Goal: Task Accomplishment & Management: Complete application form

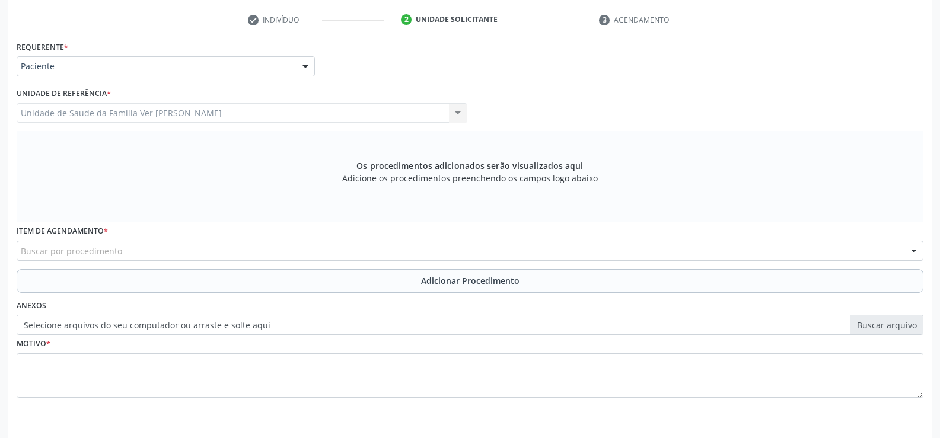
scroll to position [215, 0]
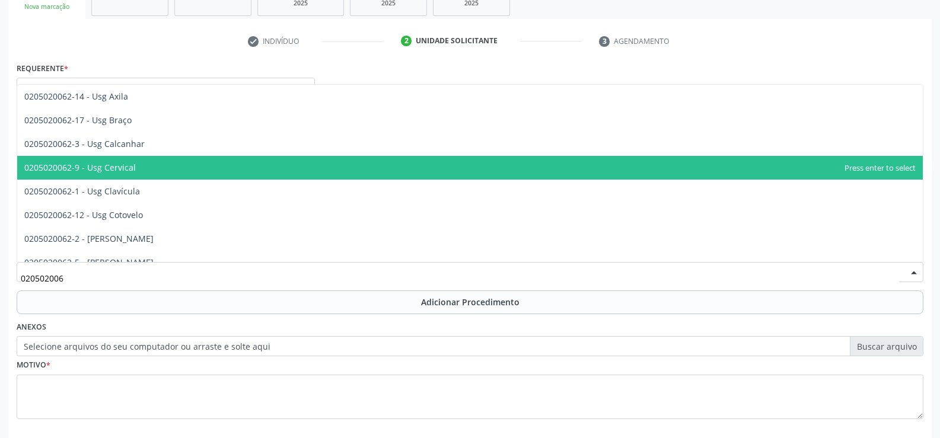
type input "0205020062"
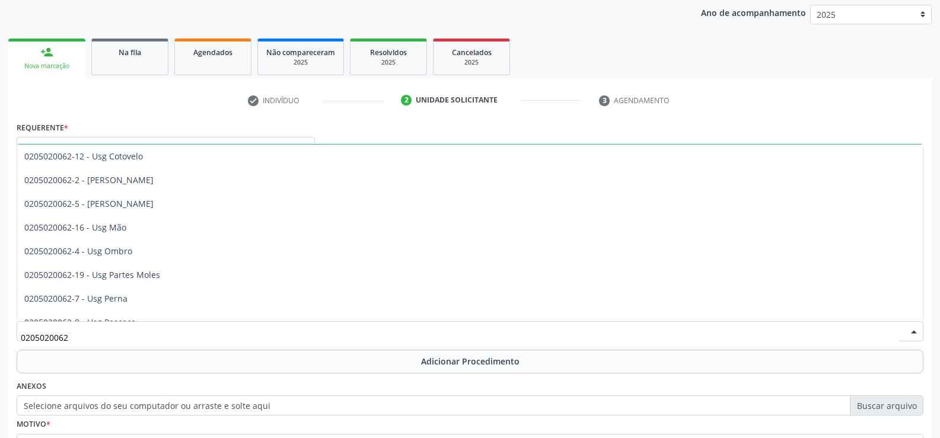
scroll to position [119, 0]
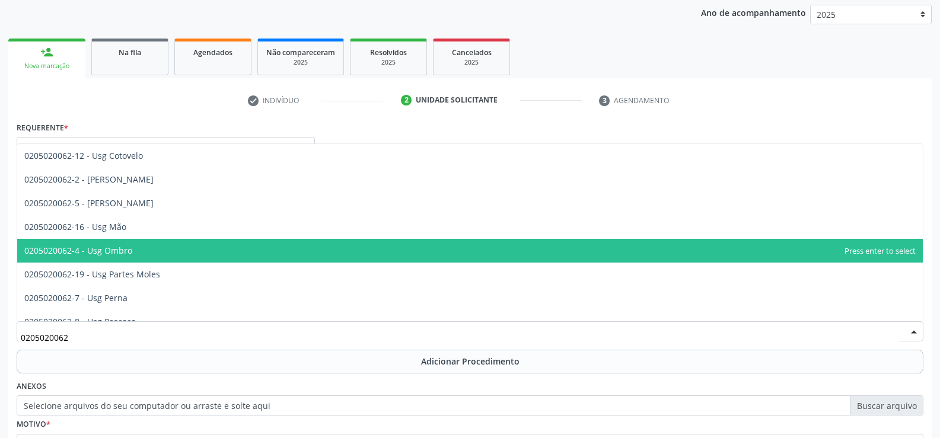
click at [84, 251] on span "0205020062-4 - Usg Ombro" at bounding box center [78, 250] width 108 height 11
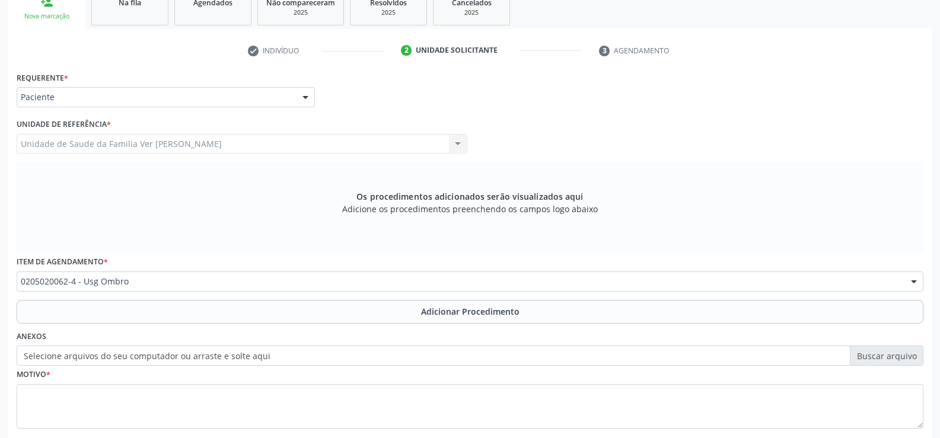
scroll to position [274, 0]
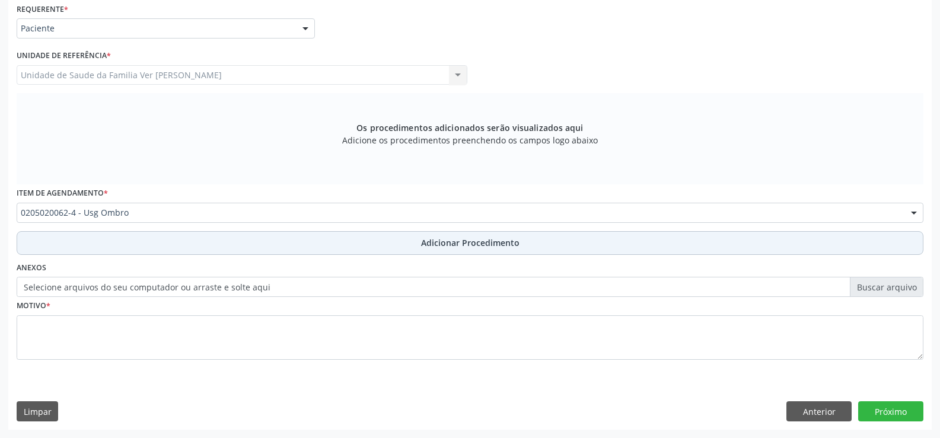
click at [449, 245] on span "Adicionar Procedimento" at bounding box center [470, 243] width 98 height 12
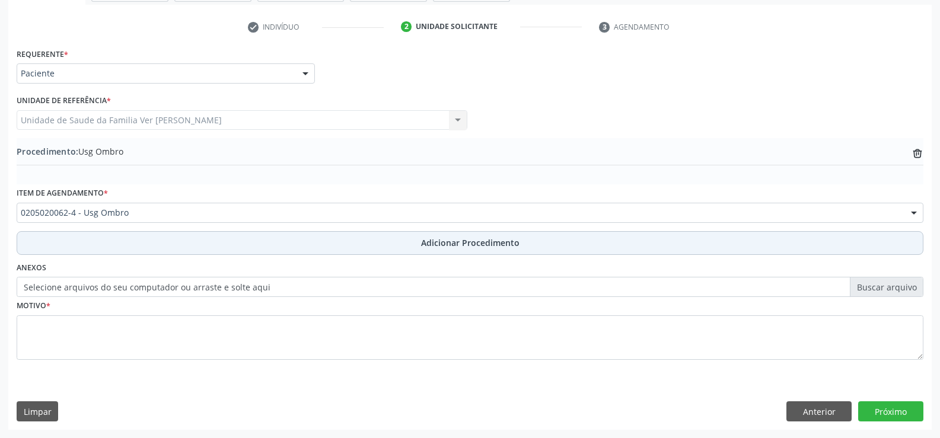
scroll to position [229, 0]
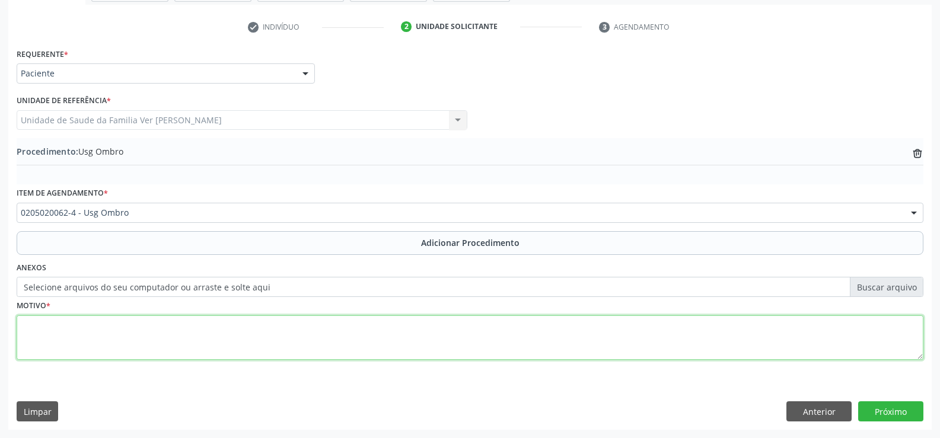
click at [30, 336] on textarea at bounding box center [470, 337] width 907 height 45
type textarea "n"
click at [59, 327] on textarea "Não sei" at bounding box center [470, 337] width 907 height 45
type textarea "Não entendo"
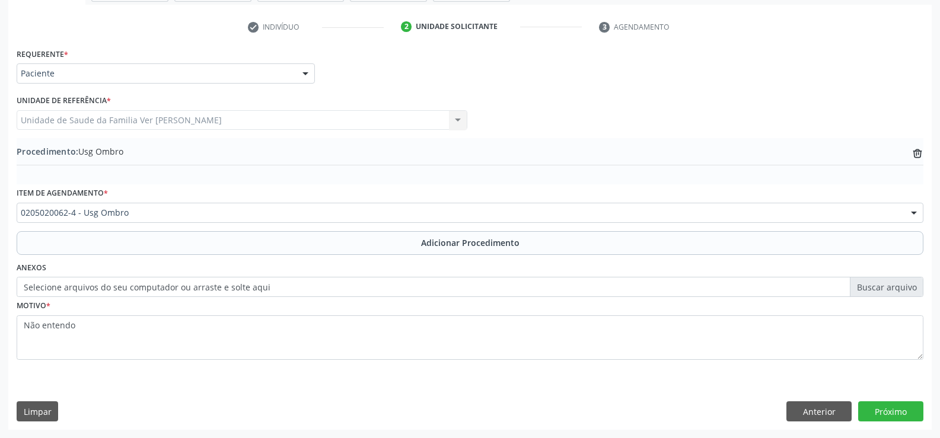
click at [872, 285] on label "Selecione arquivos do seu computador ou arraste e solte aqui" at bounding box center [470, 287] width 907 height 20
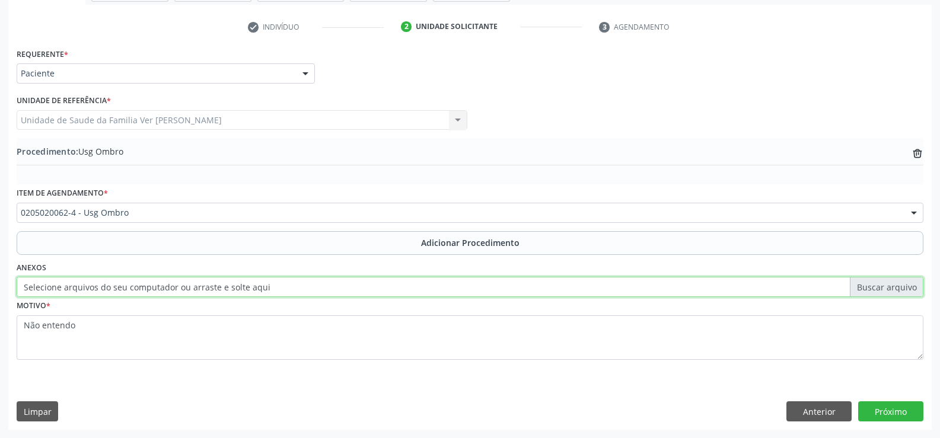
click at [872, 285] on input "Selecione arquivos do seu computador ou arraste e solte aqui" at bounding box center [470, 287] width 907 height 20
type input "C:\fakepath\WhatsApp Image [DATE] 13.53.37.jpeg"
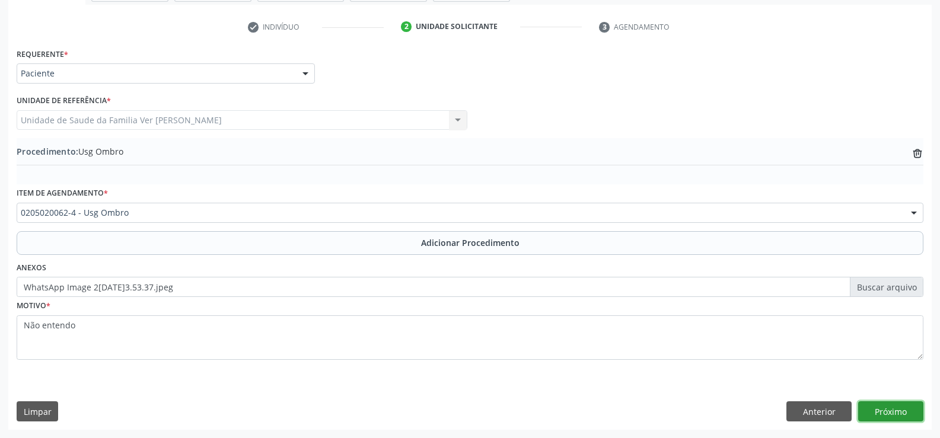
click at [896, 413] on button "Próximo" at bounding box center [890, 411] width 65 height 20
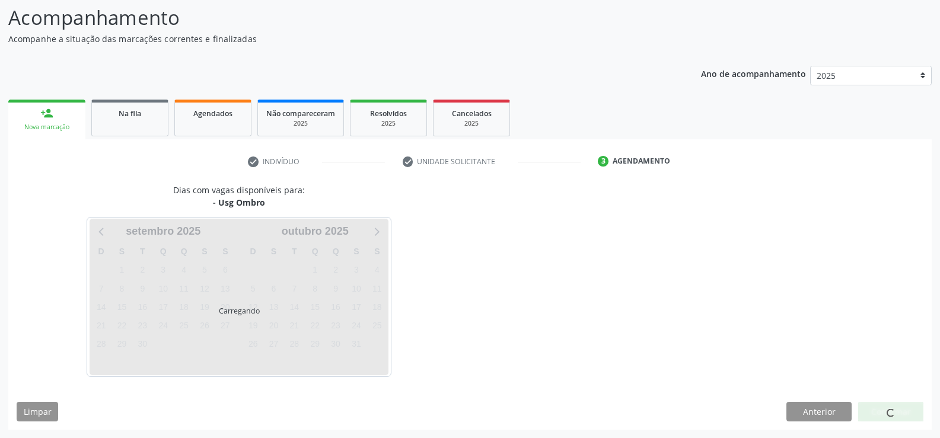
scroll to position [129, 0]
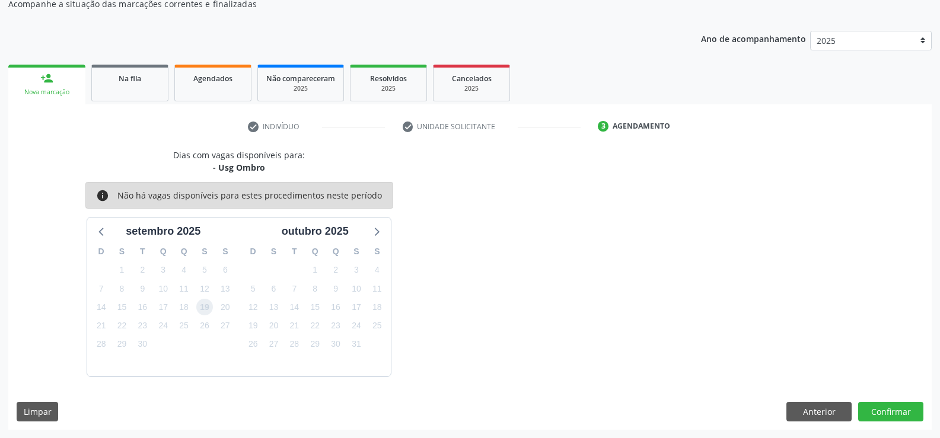
click at [205, 307] on span "19" at bounding box center [204, 307] width 17 height 17
click at [885, 413] on button "Confirmar" at bounding box center [890, 412] width 65 height 20
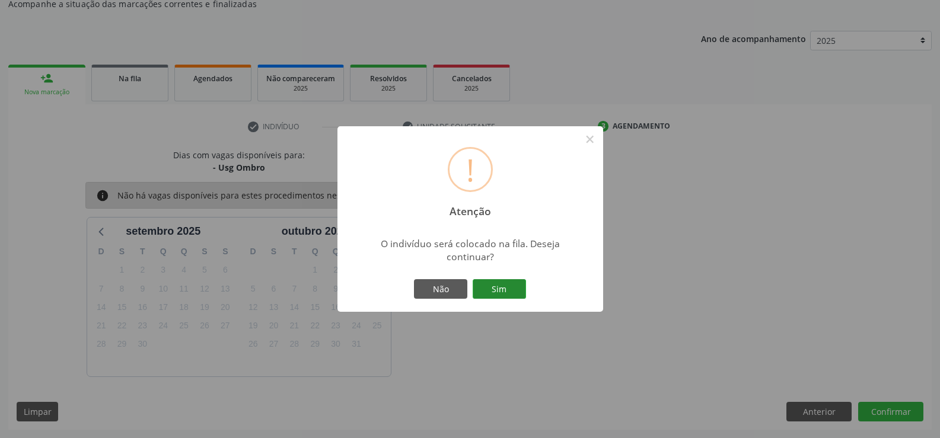
click at [498, 292] on button "Sim" at bounding box center [499, 289] width 53 height 20
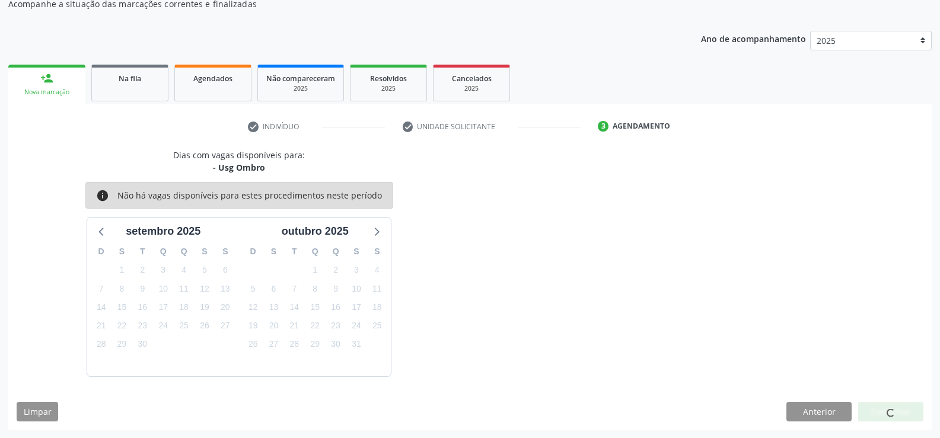
scroll to position [0, 0]
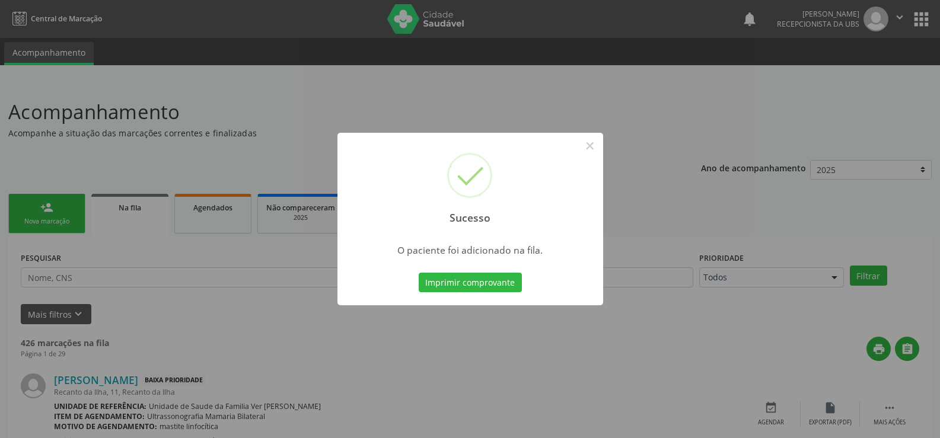
click at [35, 213] on div "Sucesso × O paciente foi adicionado na fila. Imprimir comprovante Cancel" at bounding box center [470, 219] width 940 height 438
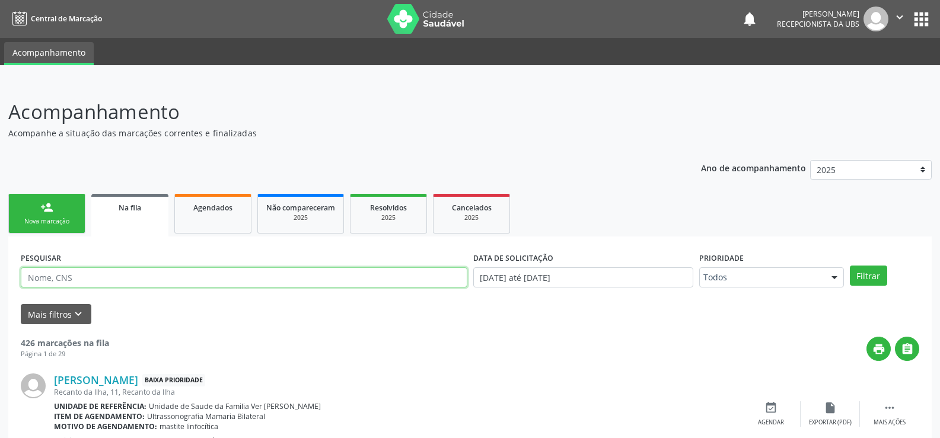
click at [57, 273] on input "text" at bounding box center [244, 277] width 446 height 20
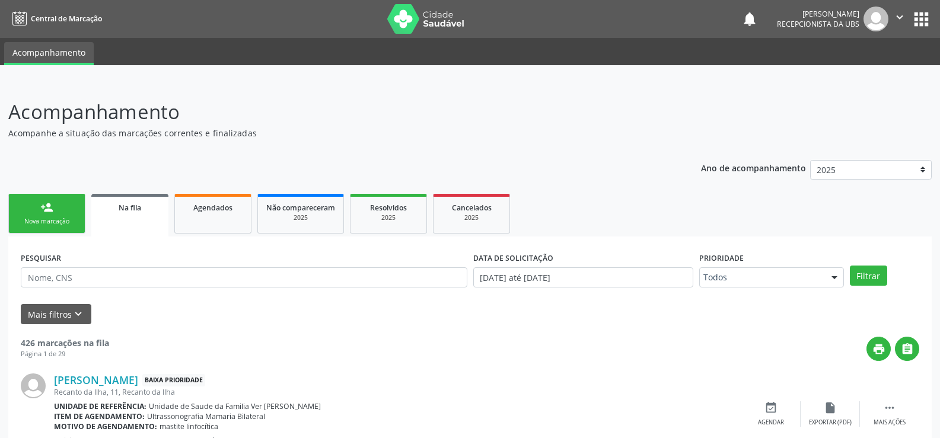
click at [36, 218] on div "Nova marcação" at bounding box center [46, 221] width 59 height 9
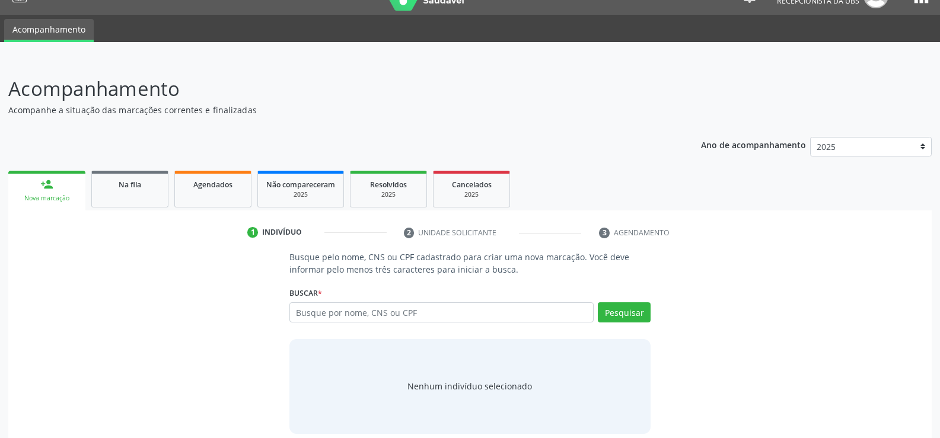
scroll to position [36, 0]
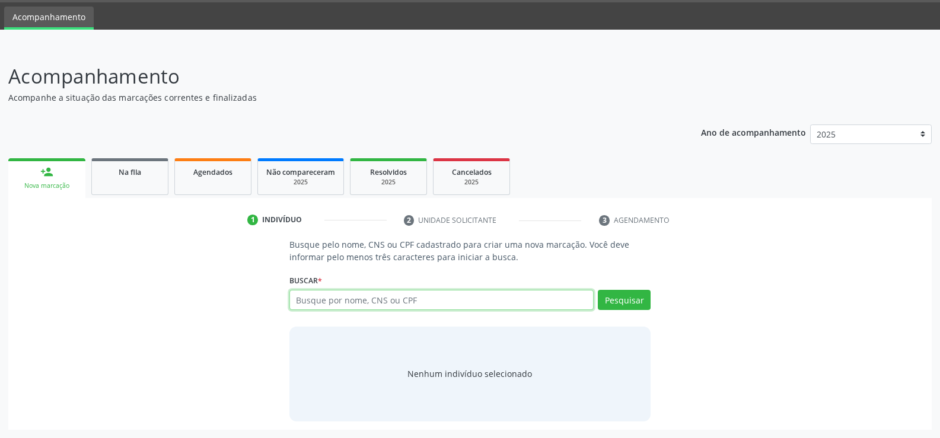
click at [310, 296] on input "text" at bounding box center [441, 300] width 304 height 20
type input "85802352434"
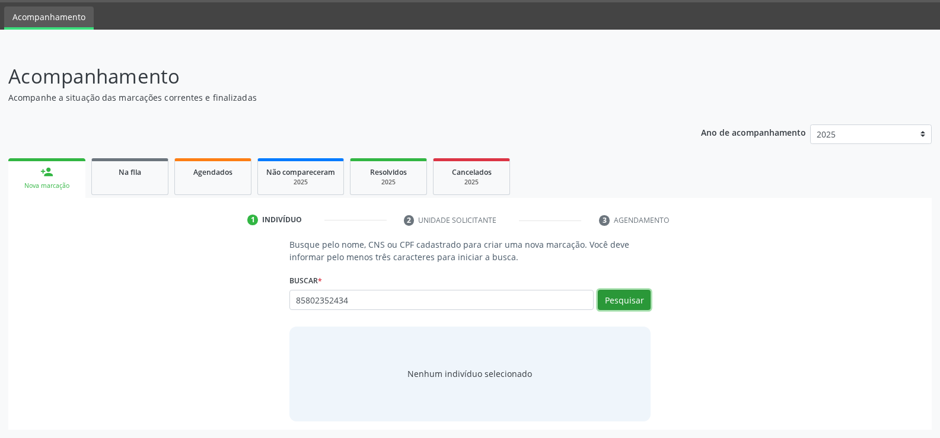
click at [622, 302] on button "Pesquisar" at bounding box center [624, 300] width 53 height 20
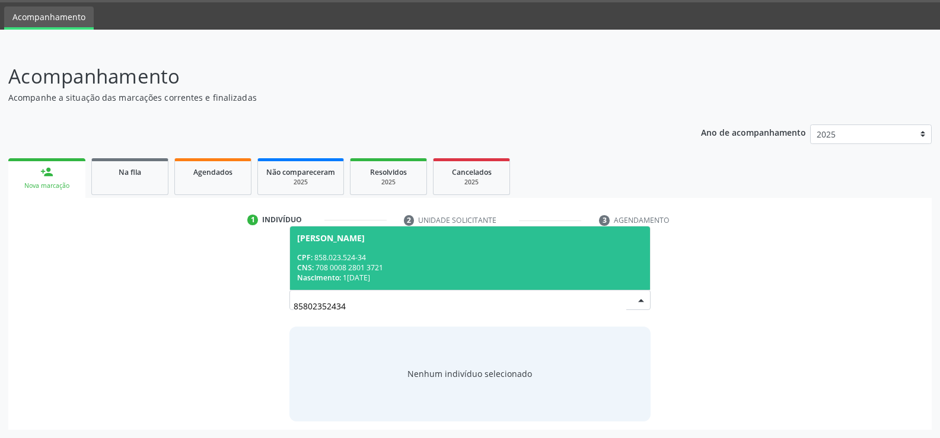
click at [340, 267] on div "CNS: 708 0008 2801 3721" at bounding box center [470, 268] width 346 height 10
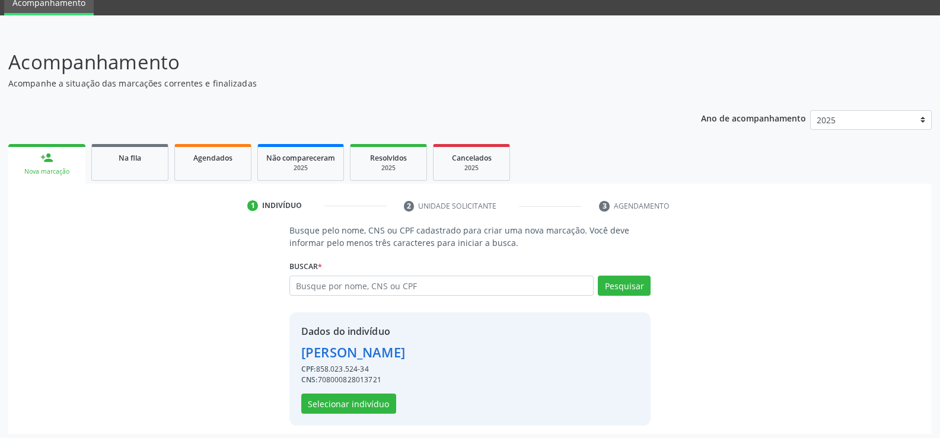
scroll to position [54, 0]
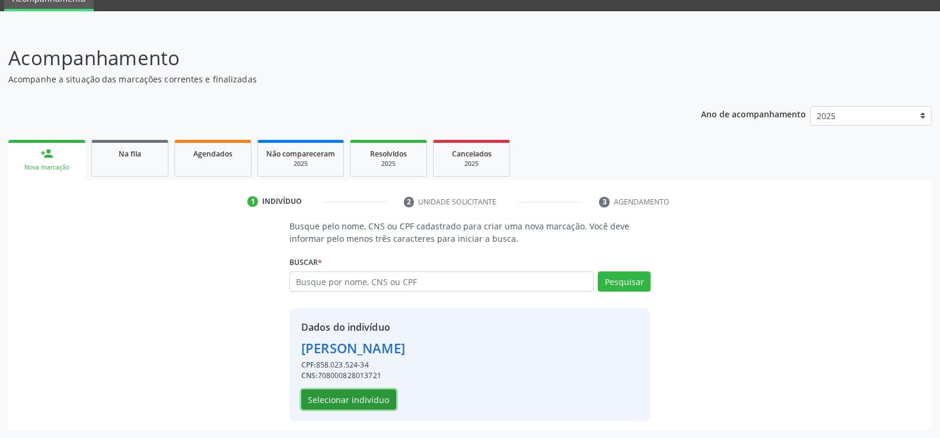
click at [360, 403] on button "Selecionar indivíduo" at bounding box center [348, 400] width 95 height 20
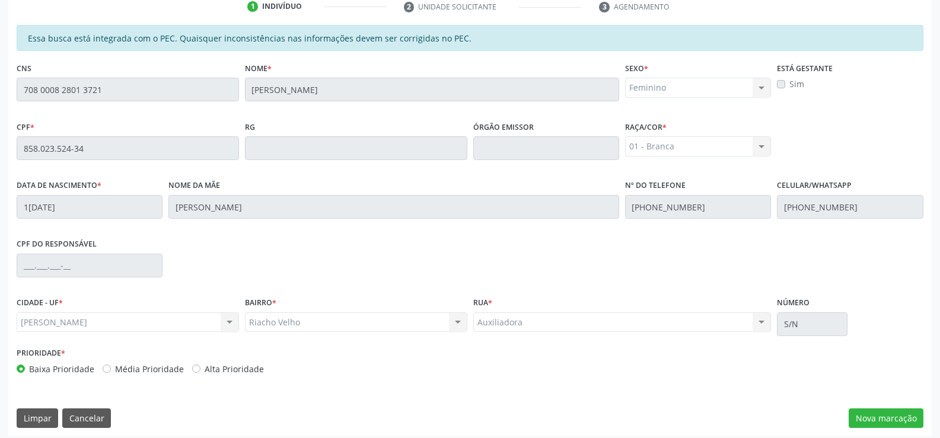
scroll to position [256, 0]
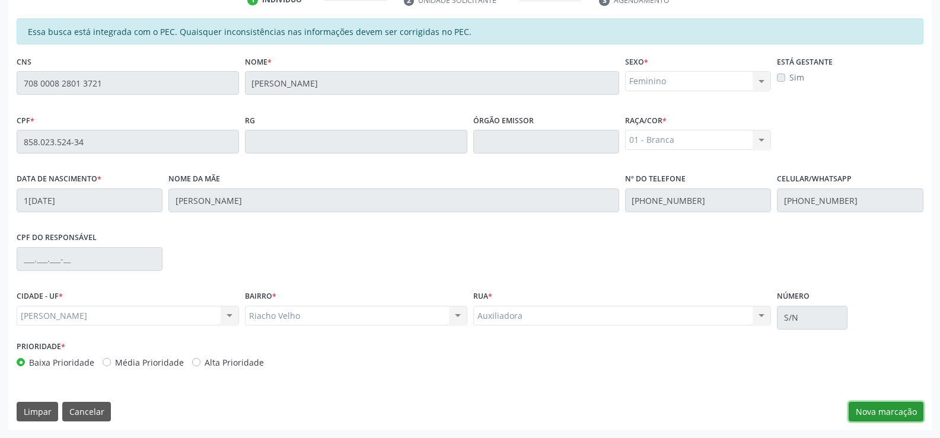
click at [883, 411] on button "Nova marcação" at bounding box center [885, 412] width 75 height 20
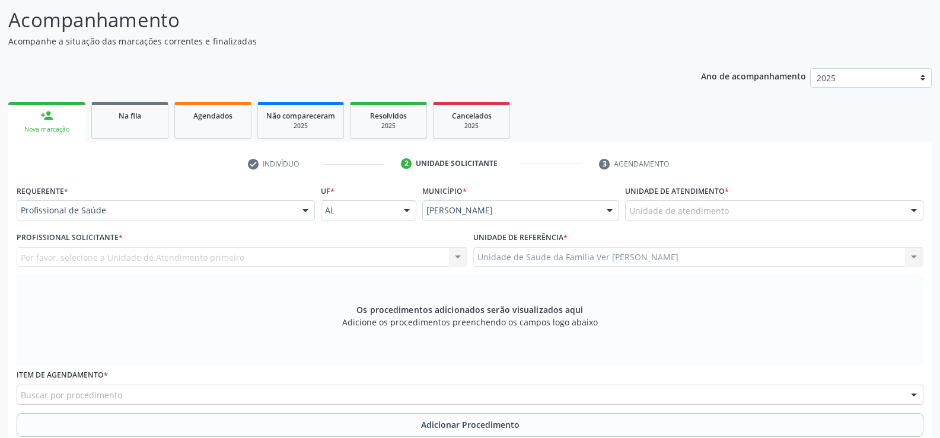
scroll to position [78, 0]
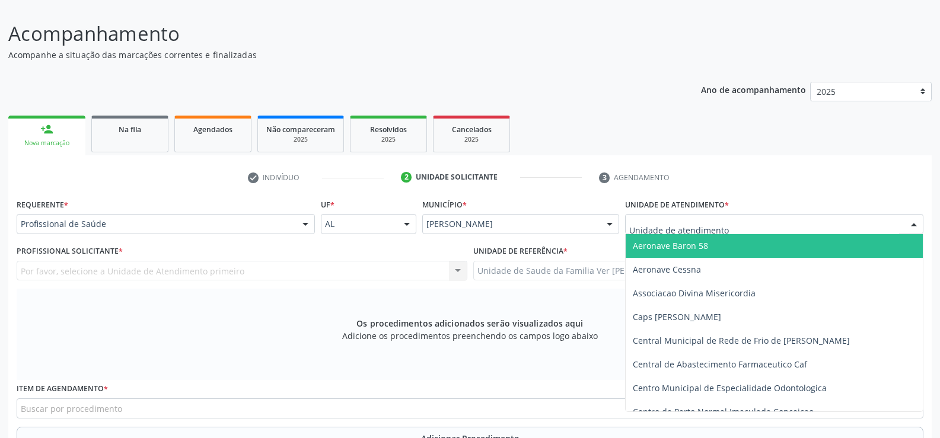
click at [910, 227] on div at bounding box center [914, 225] width 18 height 20
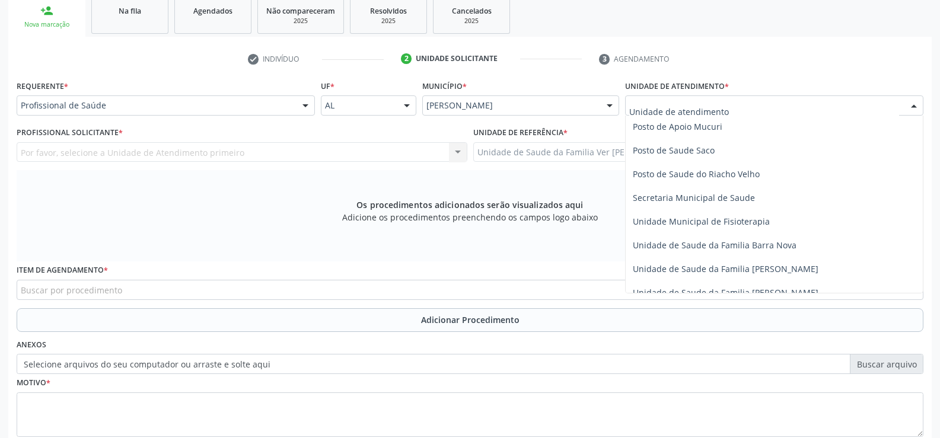
scroll to position [463, 0]
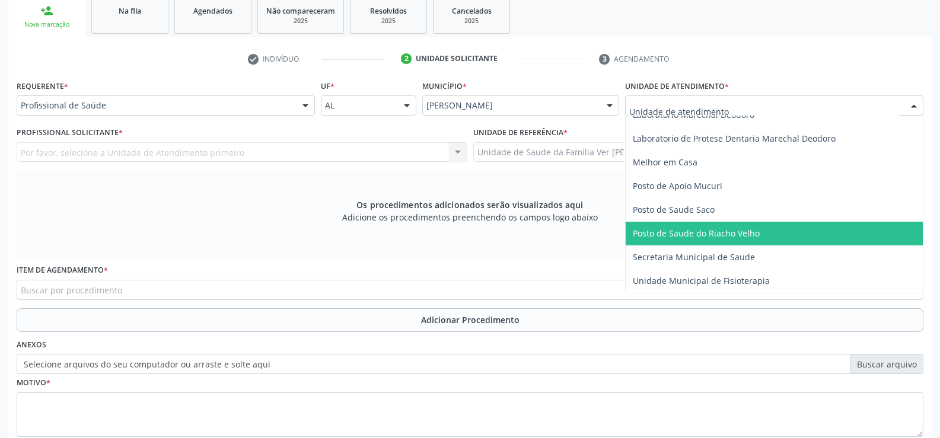
click at [747, 239] on span "Posto de Saude do Riacho Velho" at bounding box center [774, 234] width 297 height 24
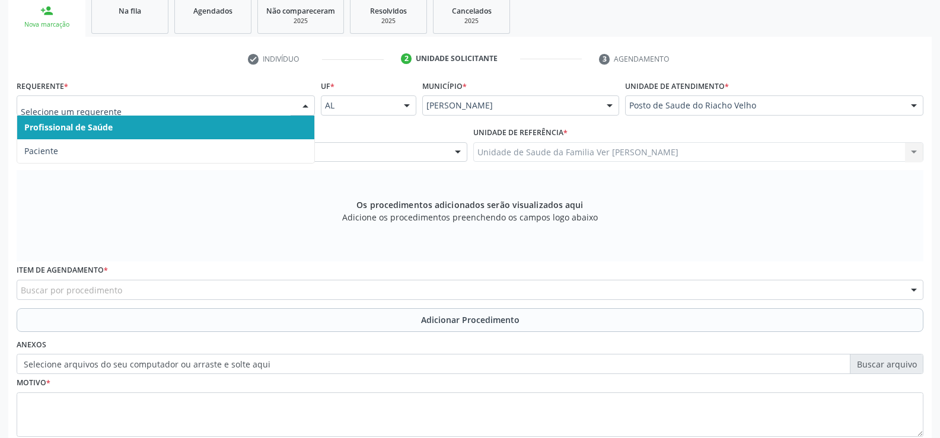
click at [302, 104] on div at bounding box center [305, 106] width 18 height 20
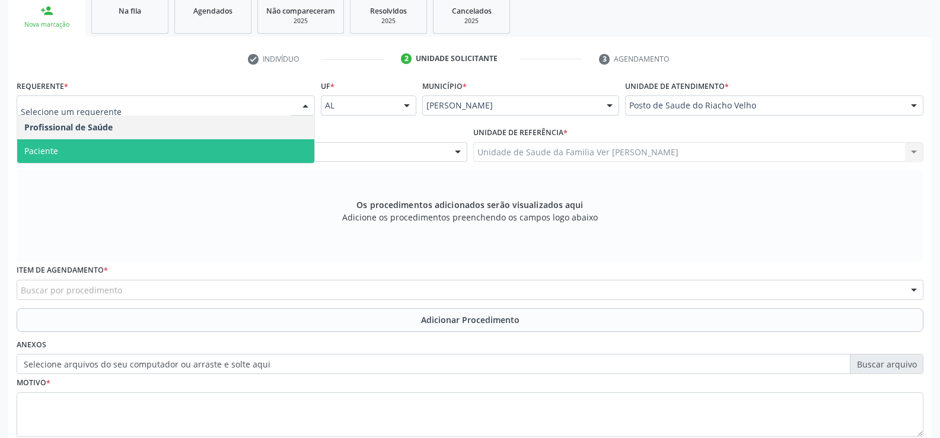
click at [264, 144] on span "Paciente" at bounding box center [165, 151] width 297 height 24
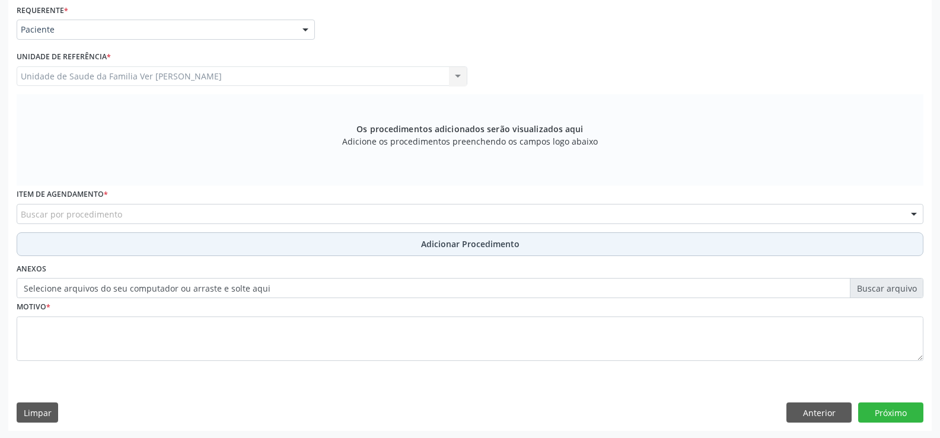
scroll to position [274, 0]
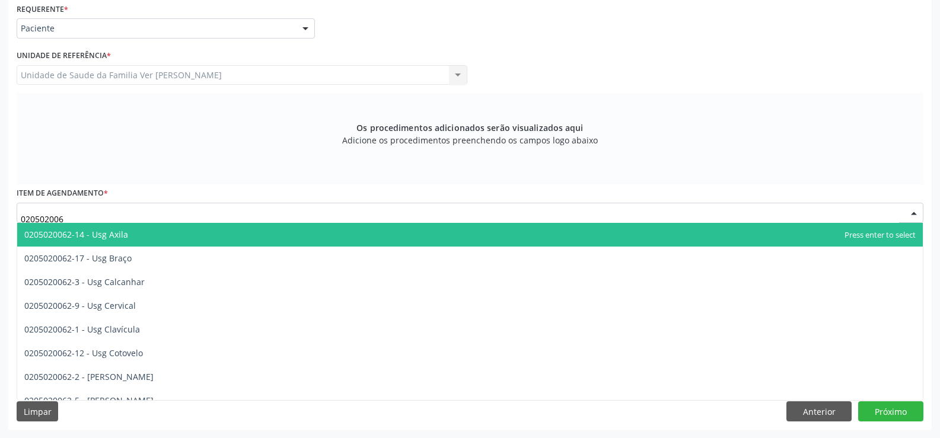
type input "0205020062"
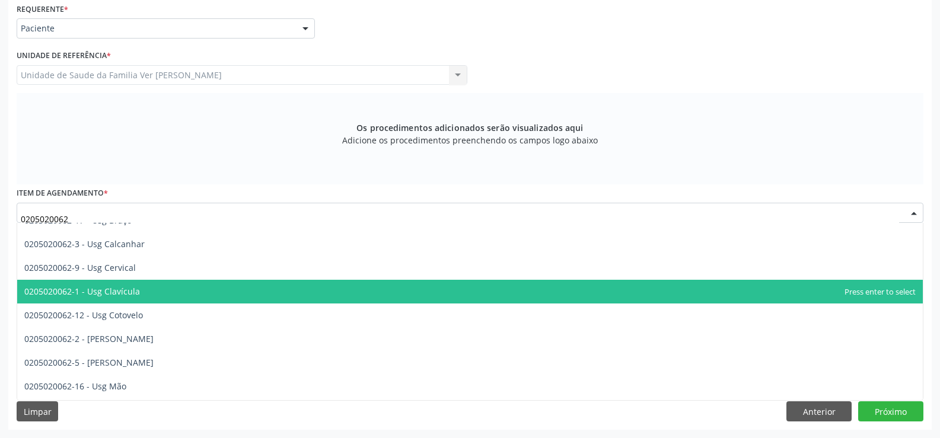
scroll to position [59, 0]
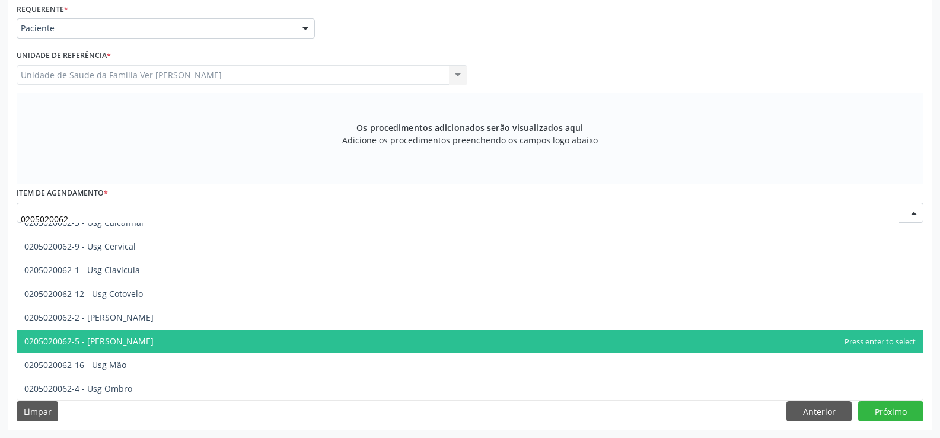
click at [143, 338] on span "0205020062-5 - [PERSON_NAME]" at bounding box center [469, 342] width 905 height 24
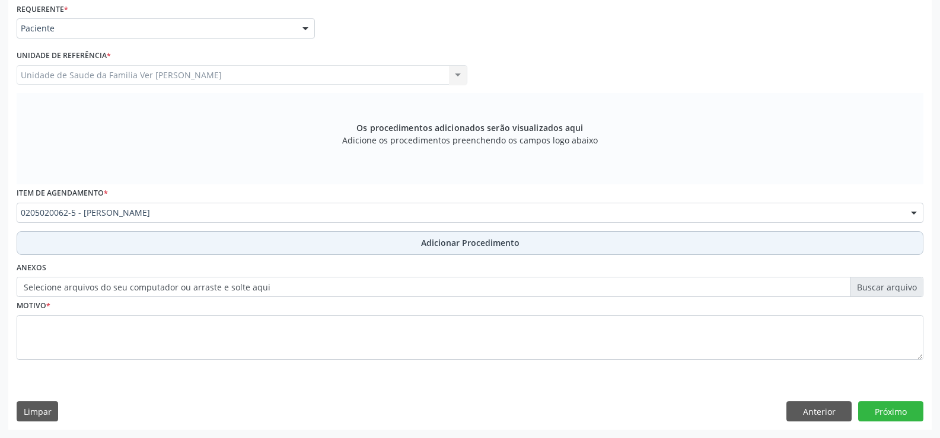
click at [464, 245] on span "Adicionar Procedimento" at bounding box center [470, 243] width 98 height 12
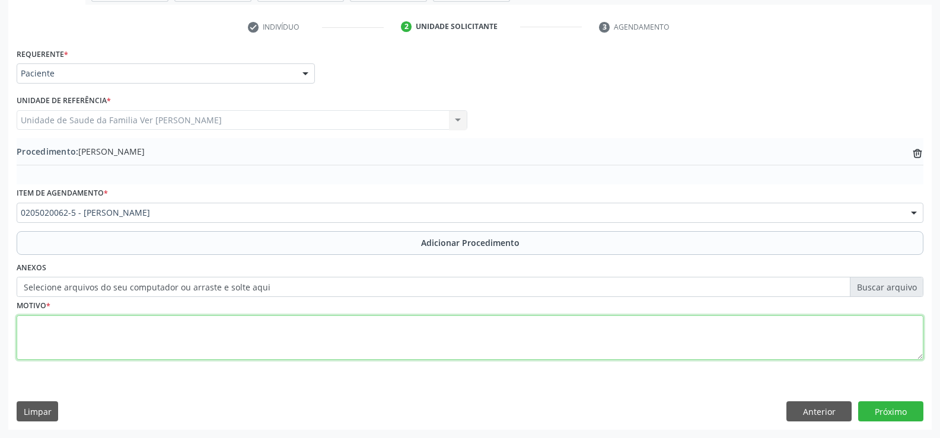
click at [56, 336] on textarea at bounding box center [470, 337] width 907 height 45
type textarea "Não entendo"
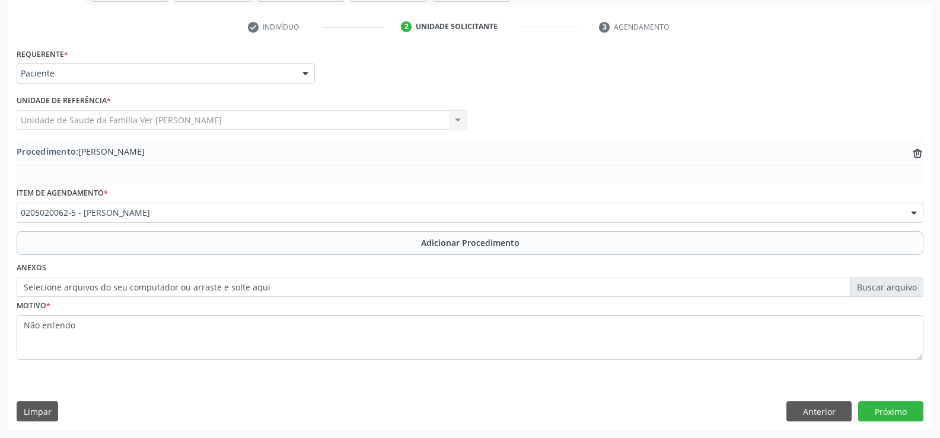
click at [879, 292] on label "Selecione arquivos do seu computador ou arraste e solte aqui" at bounding box center [470, 287] width 907 height 20
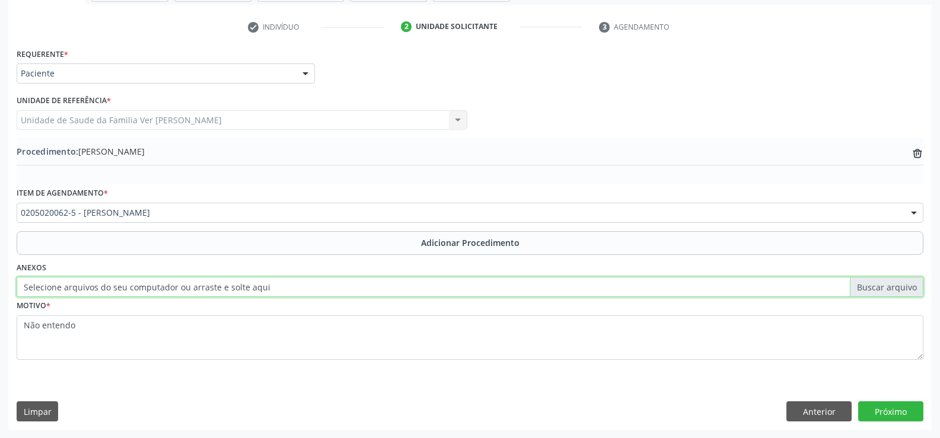
click at [879, 292] on input "Selecione arquivos do seu computador ou arraste e solte aqui" at bounding box center [470, 287] width 907 height 20
type input "C:\fakepath\WhatsApp Image [DATE] 13.53.37.jpeg"
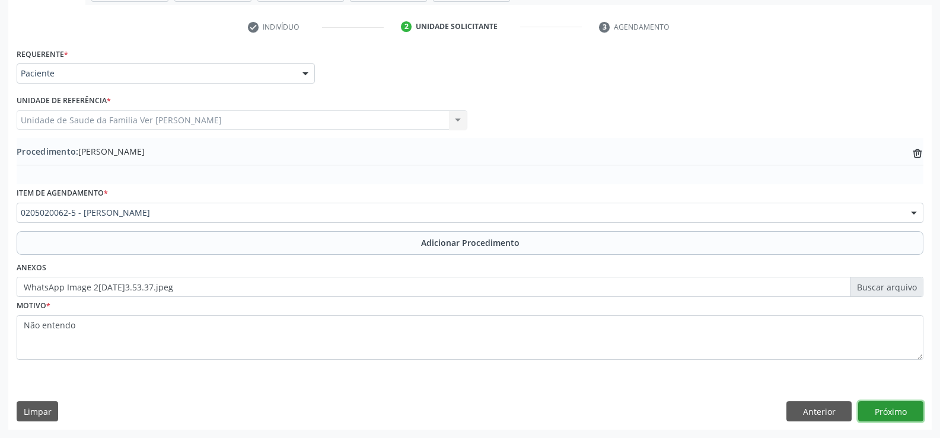
click at [895, 409] on button "Próximo" at bounding box center [890, 411] width 65 height 20
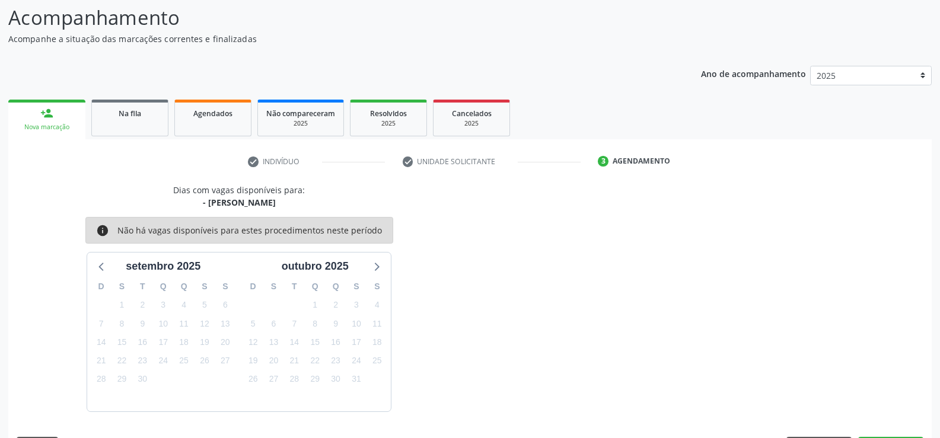
scroll to position [129, 0]
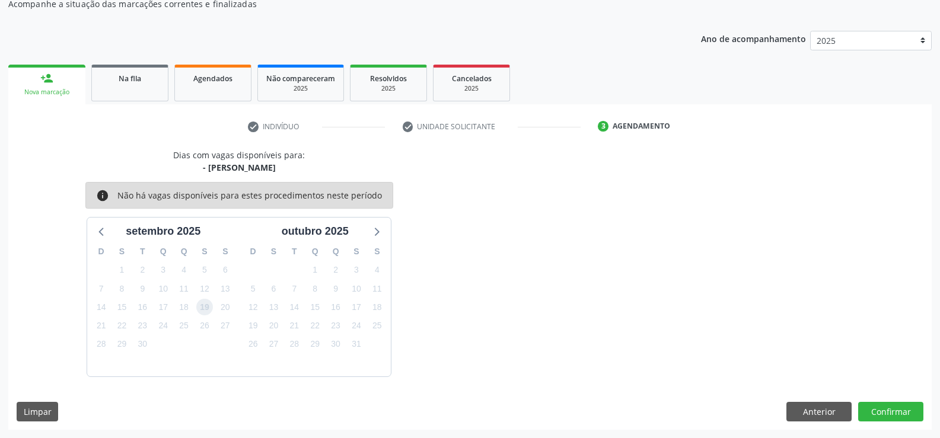
click at [210, 310] on span "19" at bounding box center [204, 307] width 17 height 17
click at [888, 413] on button "Confirmar" at bounding box center [890, 412] width 65 height 20
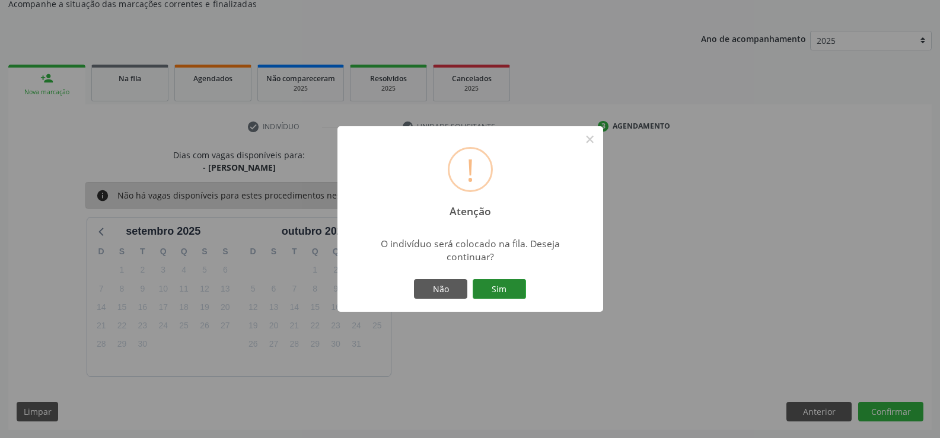
click at [493, 286] on button "Sim" at bounding box center [499, 289] width 53 height 20
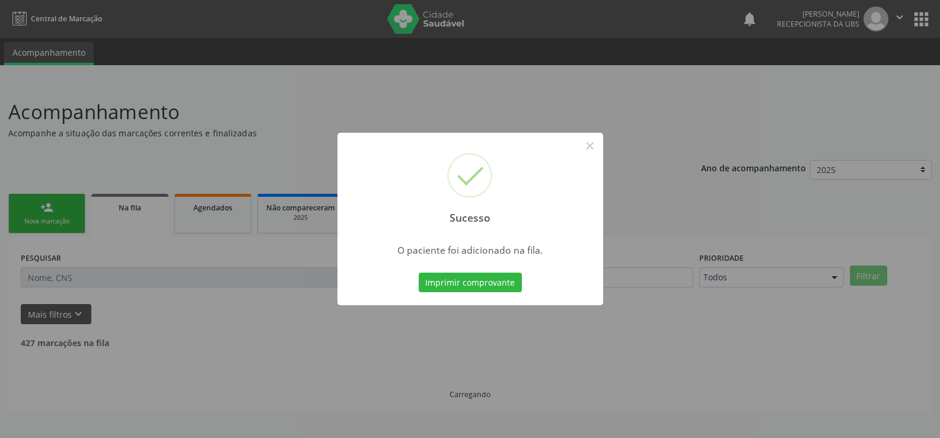
scroll to position [0, 0]
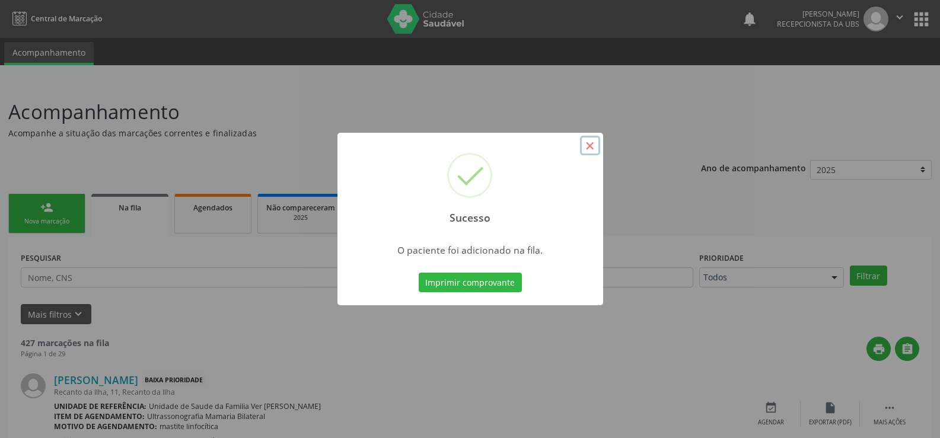
click at [586, 145] on button "×" at bounding box center [590, 146] width 20 height 20
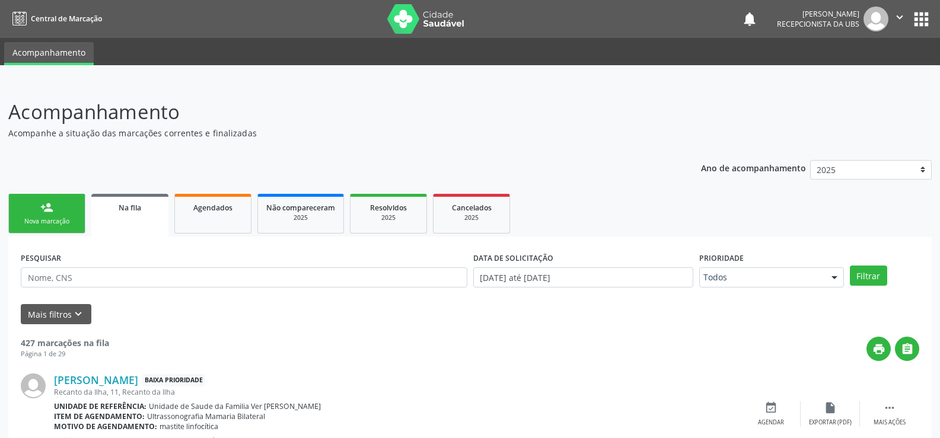
click at [55, 211] on link "person_add Nova marcação" at bounding box center [46, 214] width 77 height 40
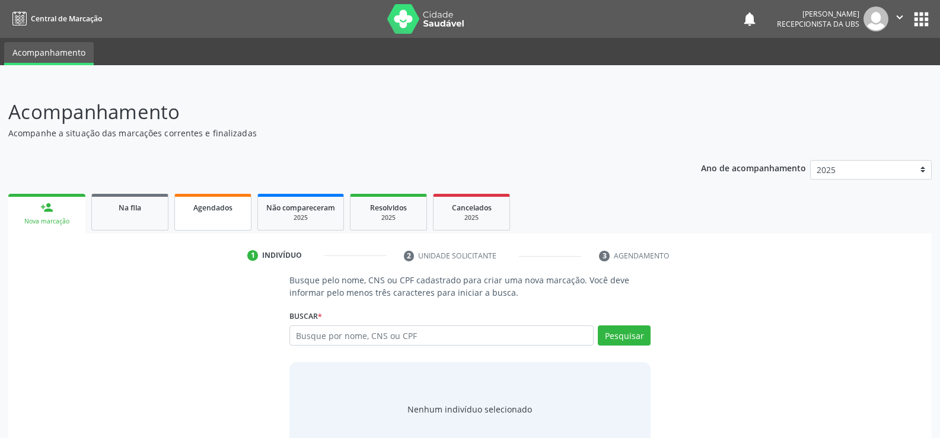
click at [210, 218] on link "Agendados" at bounding box center [212, 212] width 77 height 37
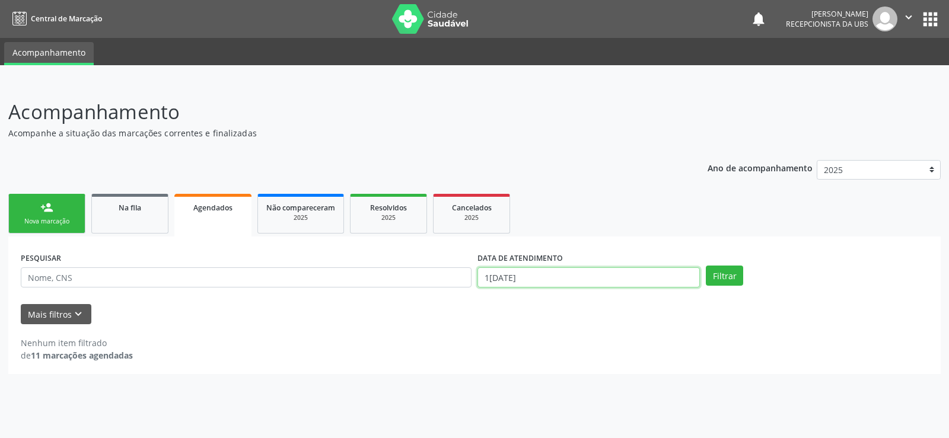
click at [604, 278] on input "1[DATE]" at bounding box center [588, 277] width 222 height 20
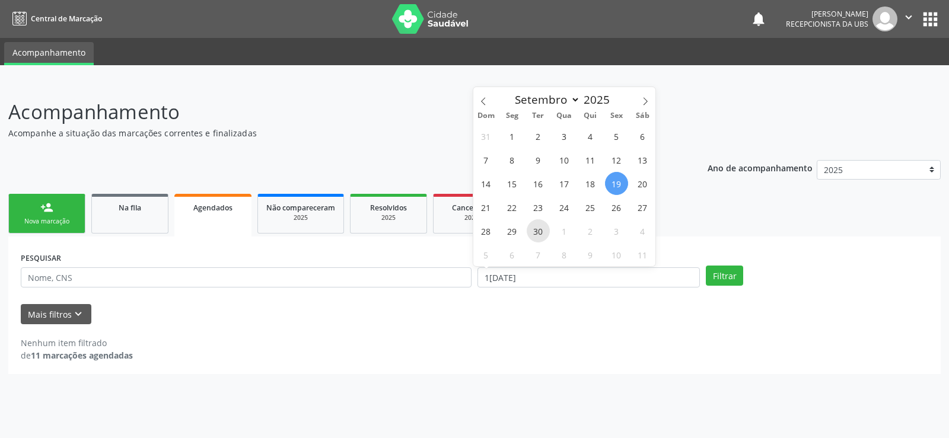
click at [535, 228] on span "30" at bounding box center [538, 230] width 23 height 23
type input "[DATE]"
click at [543, 231] on span "30" at bounding box center [538, 230] width 23 height 23
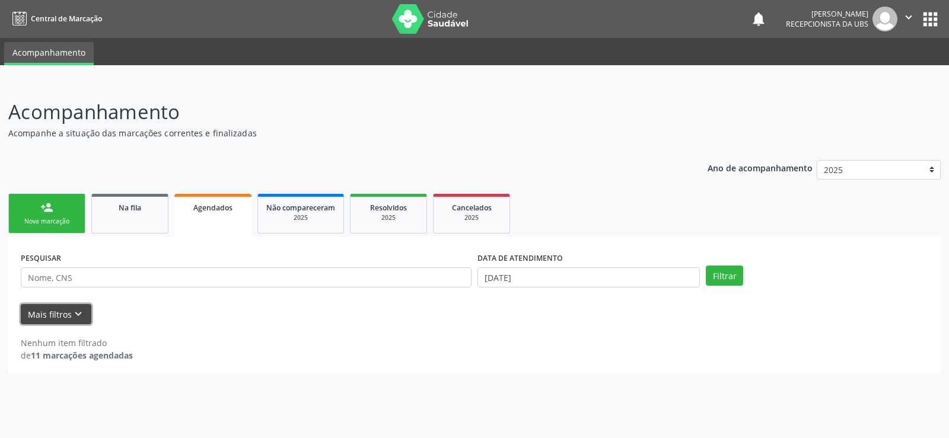
click at [59, 315] on button "Mais filtros keyboard_arrow_down" at bounding box center [56, 314] width 71 height 21
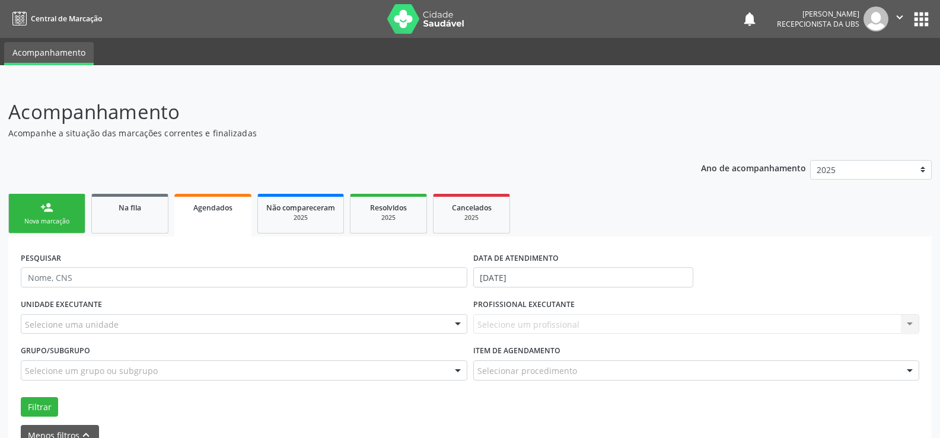
click at [785, 251] on div "PESQUISAR DATA DE ATENDIMENTO 3[DATE]" at bounding box center [470, 272] width 904 height 46
click at [723, 247] on div "PESQUISAR DATA DE ATENDIMENTO [DATE] UNIDADE EXECUTANTE Selecione uma unidade T…" at bounding box center [469, 366] width 923 height 259
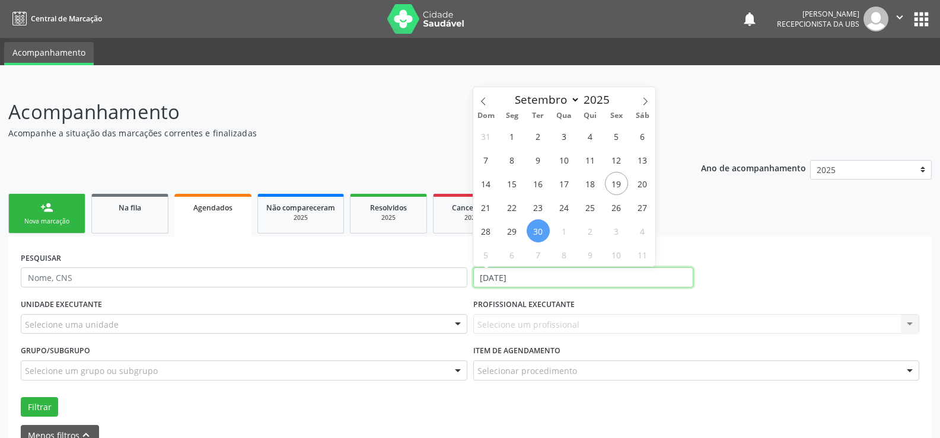
click at [683, 274] on input "[DATE]" at bounding box center [583, 277] width 220 height 20
click at [538, 227] on span "30" at bounding box center [538, 230] width 23 height 23
type input "[DATE]"
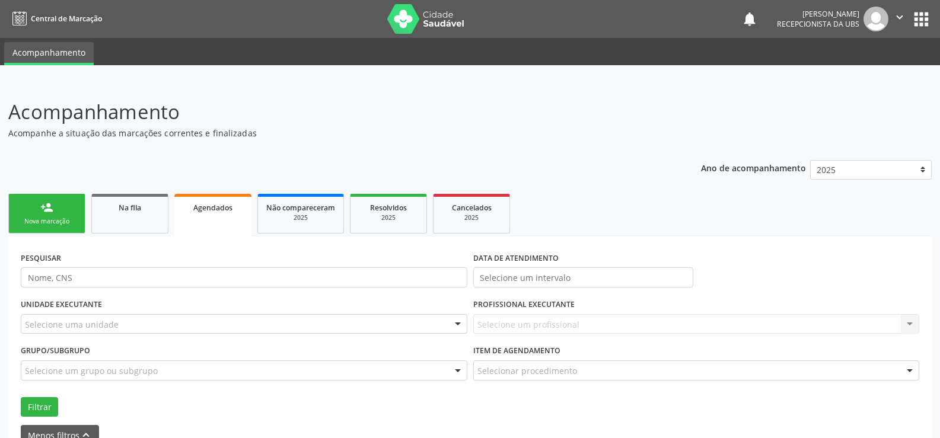
drag, startPoint x: 231, startPoint y: 433, endPoint x: 231, endPoint y: 419, distance: 13.6
click at [231, 432] on div "Menos filtros keyboard_arrow_up" at bounding box center [470, 435] width 904 height 21
click at [233, 419] on form "PESQUISAR DATA DE ATENDIMENTO UNIDADE EXECUTANTE Selecione uma unidade Todos as…" at bounding box center [470, 347] width 898 height 196
click at [42, 402] on button "Filtrar" at bounding box center [39, 407] width 37 height 20
click at [52, 429] on button "Menos filtros keyboard_arrow_up" at bounding box center [60, 435] width 78 height 21
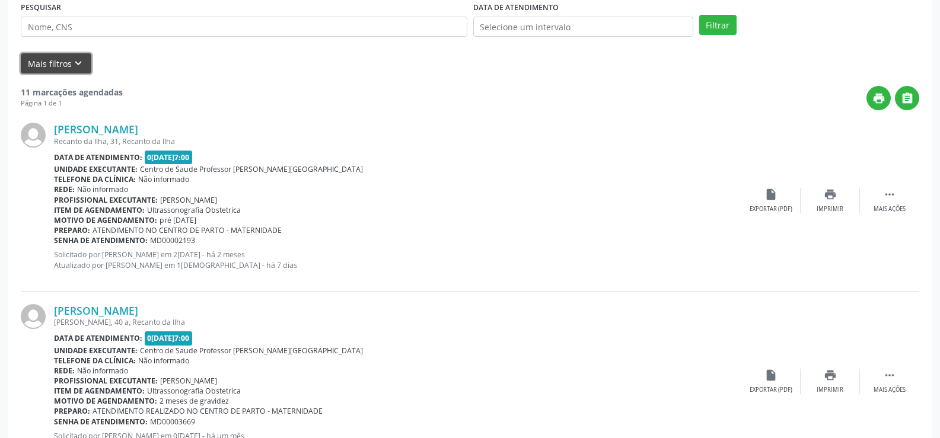
scroll to position [178, 0]
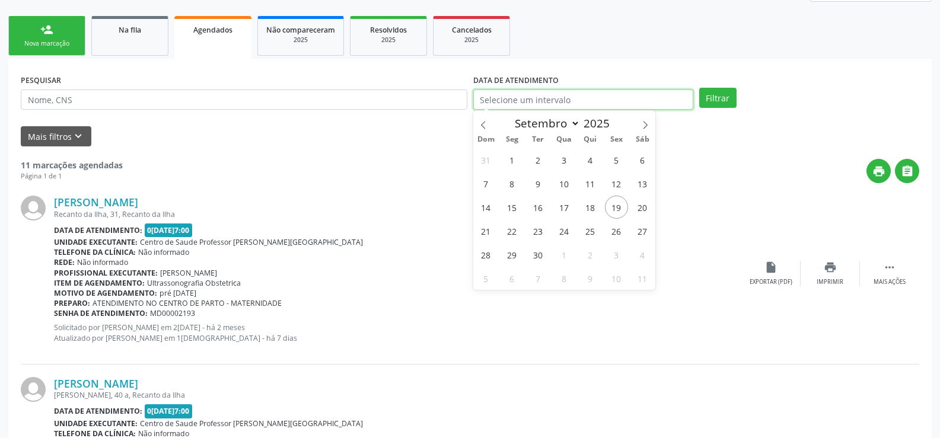
click at [512, 100] on input "text" at bounding box center [583, 100] width 220 height 20
click at [542, 254] on span "30" at bounding box center [538, 254] width 23 height 23
type input "[DATE]"
click at [534, 256] on span "30" at bounding box center [538, 254] width 23 height 23
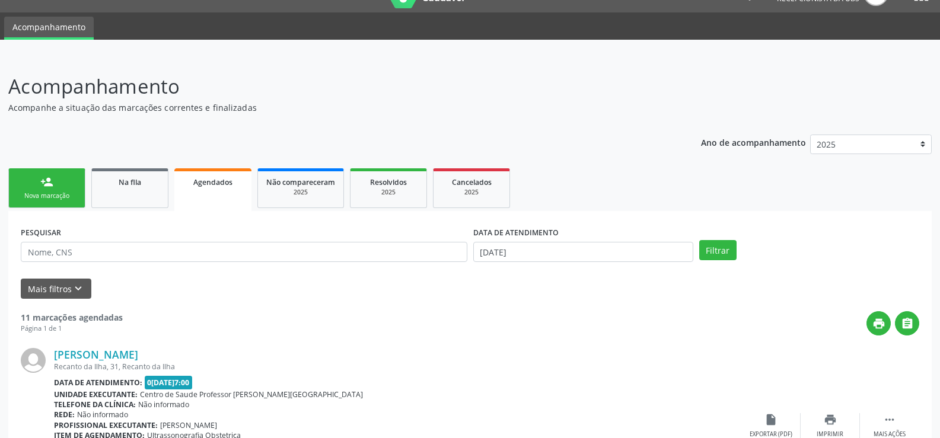
scroll to position [0, 0]
